Goal: Find specific page/section: Locate a particular part of the current website

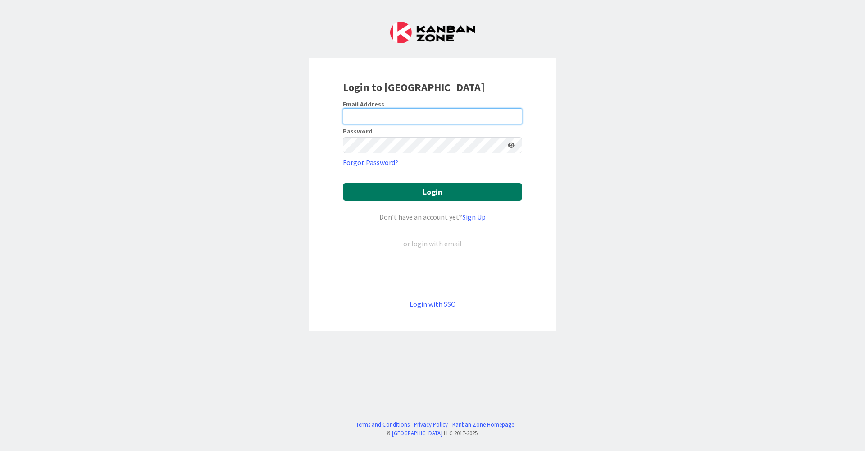
type input "[EMAIL_ADDRESS][DOMAIN_NAME]"
click at [411, 197] on button "Login" at bounding box center [432, 192] width 179 height 18
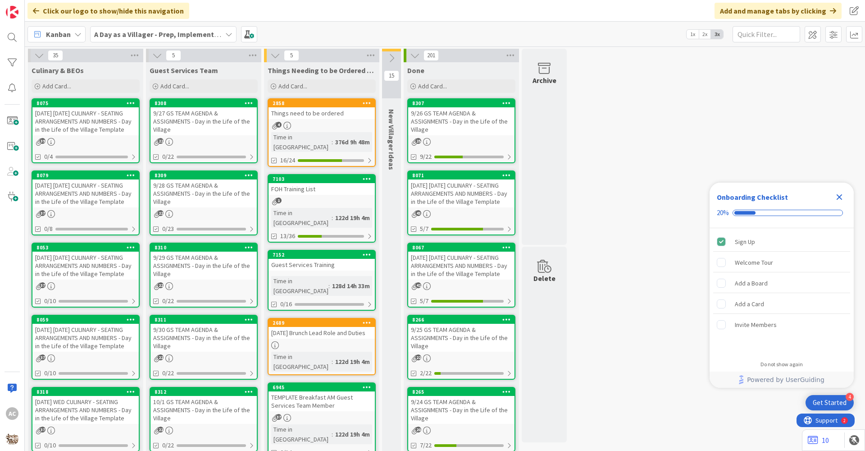
click at [106, 197] on div "[DATE] [DATE] CULINARY - SEATING ARRANGEMENTS AND NUMBERS - Day in the Life of …" at bounding box center [85, 193] width 106 height 28
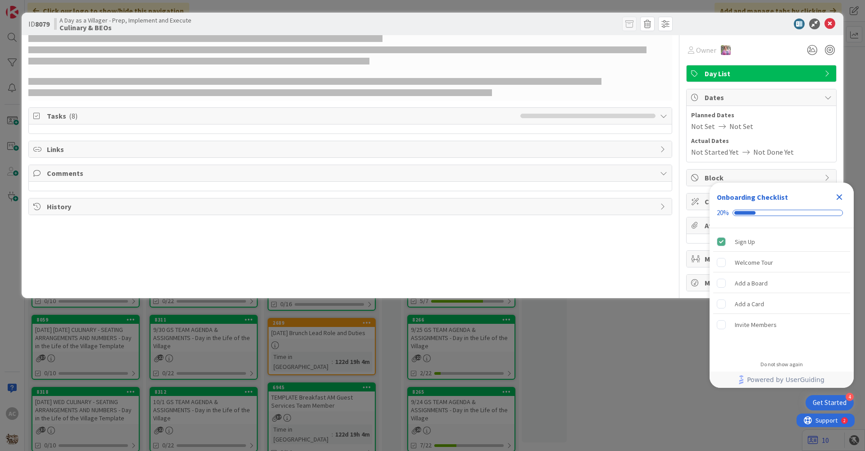
click at [106, 197] on div "Owner Day List Tasks ( 8 ) Links Comments History" at bounding box center [350, 163] width 644 height 256
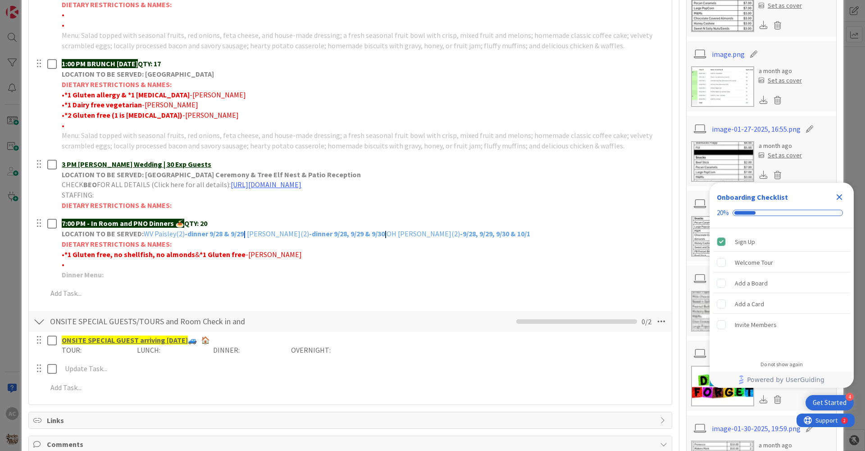
scroll to position [315, 0]
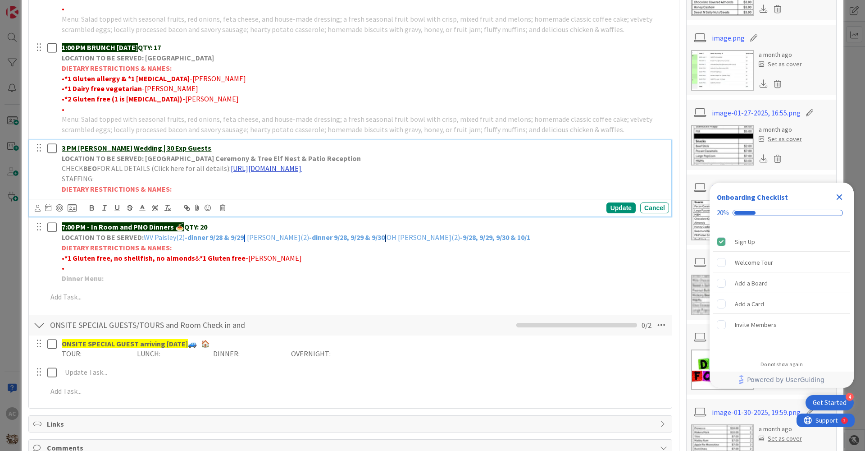
click at [301, 168] on link "[URL][DOMAIN_NAME]" at bounding box center [266, 168] width 71 height 9
click at [329, 186] on link "[URL][DOMAIN_NAME]" at bounding box center [338, 186] width 62 height 12
click at [837, 195] on icon "Close Checklist" at bounding box center [840, 197] width 6 height 6
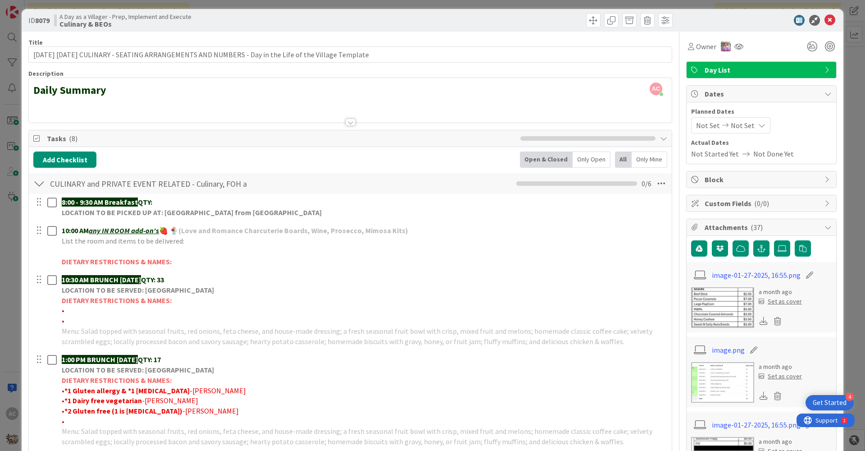
scroll to position [0, 0]
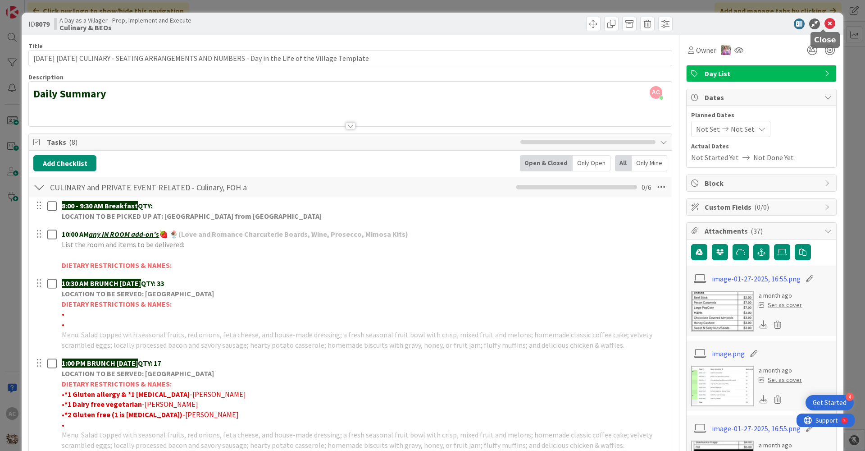
click at [825, 25] on icon at bounding box center [830, 23] width 11 height 11
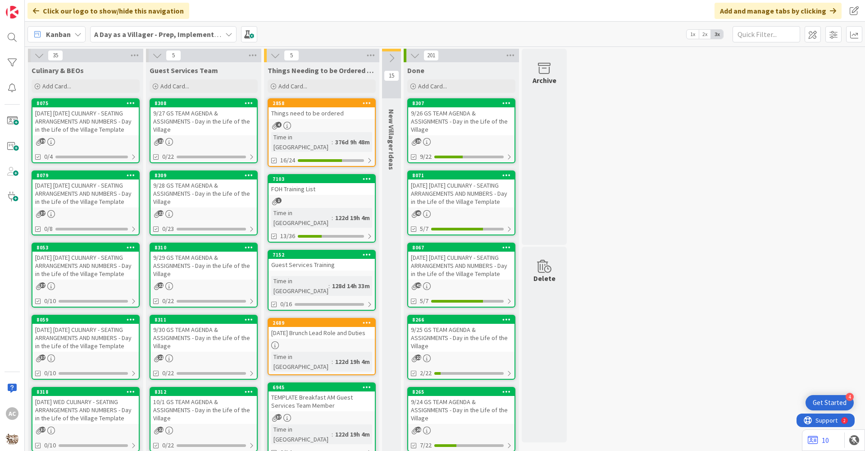
click at [85, 135] on div "[DATE] [DATE] CULINARY - SEATING ARRANGEMENTS AND NUMBERS - Day in the Life of …" at bounding box center [85, 121] width 106 height 28
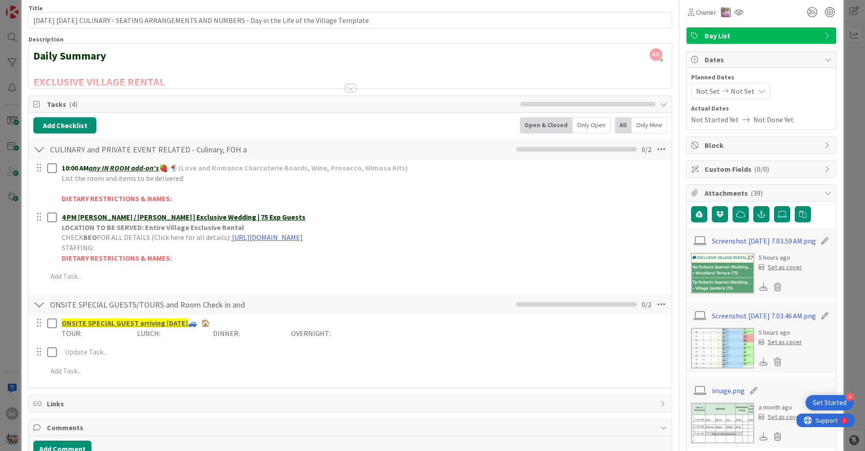
scroll to position [90, 0]
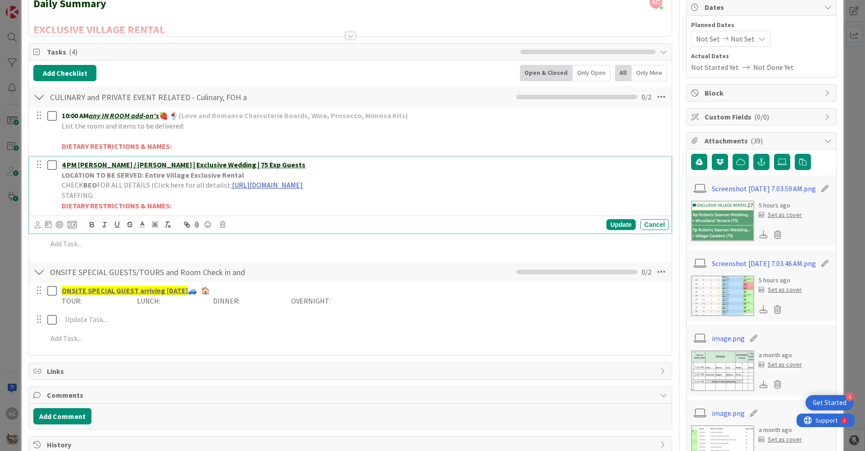
click at [274, 185] on link "[URL][DOMAIN_NAME]" at bounding box center [267, 184] width 71 height 9
click at [339, 202] on link "[URL][DOMAIN_NAME]" at bounding box center [339, 202] width 62 height 12
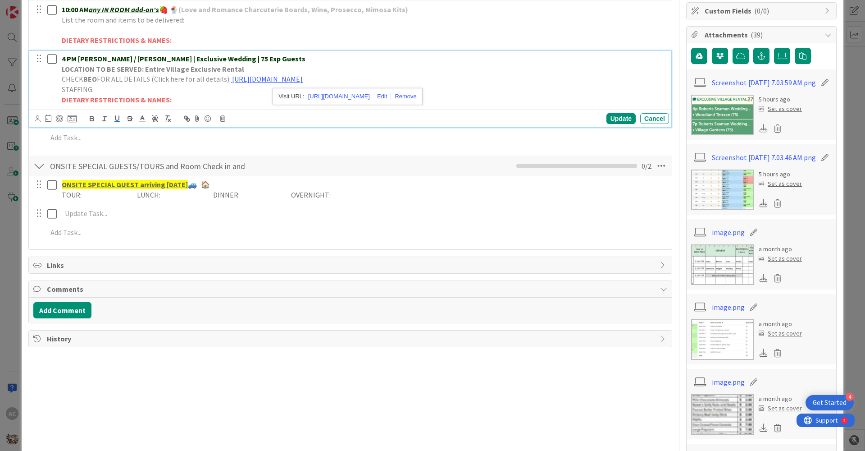
scroll to position [180, 0]
